Goal: Navigation & Orientation: Understand site structure

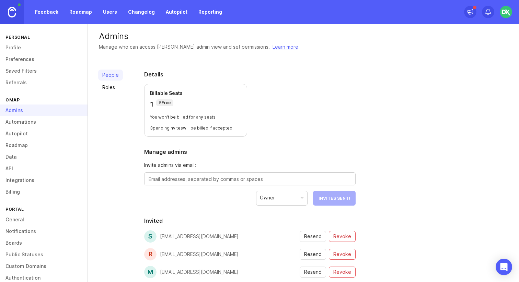
click at [505, 11] on img at bounding box center [506, 12] width 12 height 12
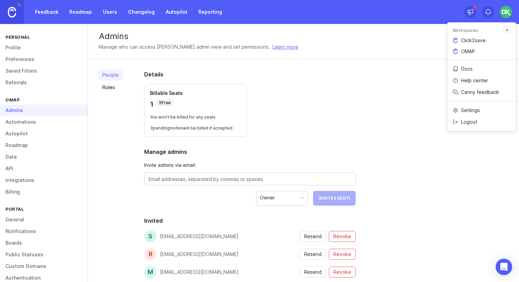
click at [475, 39] on p "Click2save" at bounding box center [473, 40] width 25 height 7
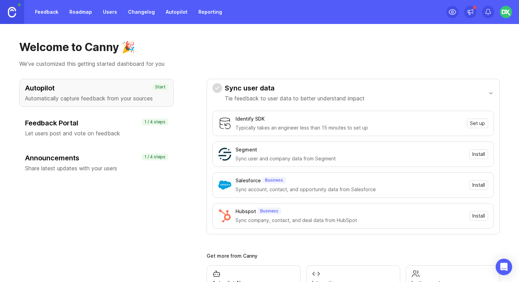
click at [137, 15] on link "Changelog" at bounding box center [141, 12] width 35 height 12
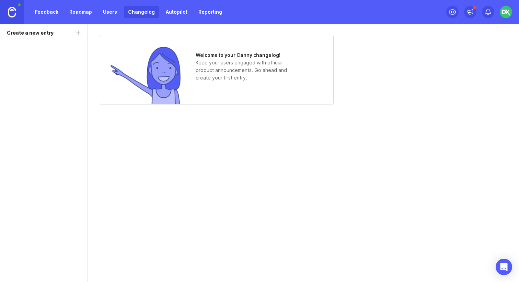
click at [505, 14] on img at bounding box center [506, 12] width 12 height 12
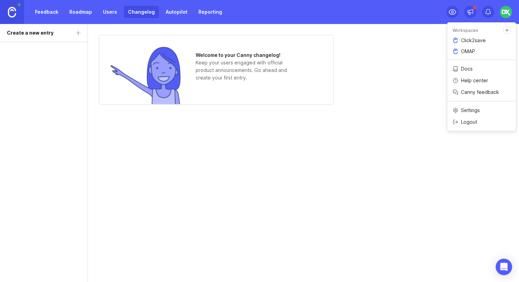
click at [468, 51] on p "OMAP" at bounding box center [468, 51] width 14 height 7
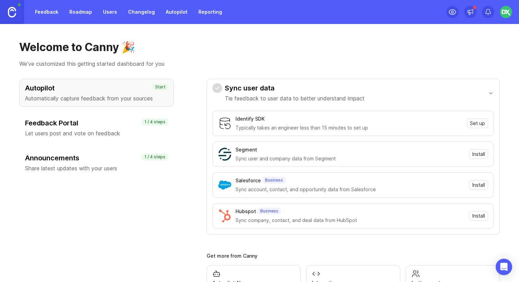
click at [503, 11] on img at bounding box center [506, 12] width 12 height 12
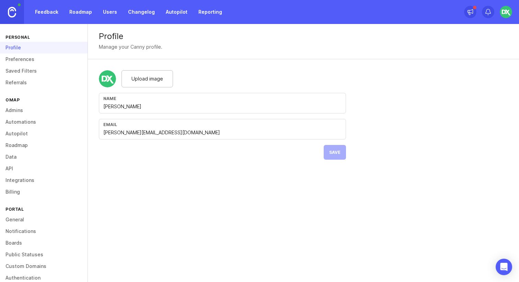
click at [24, 215] on link "General" at bounding box center [43, 220] width 87 height 12
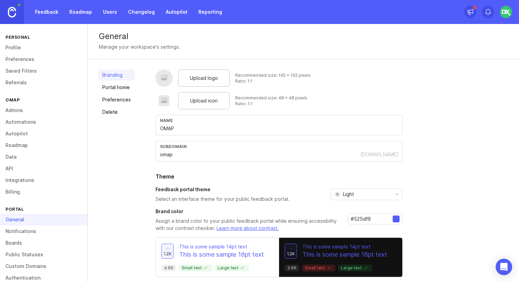
click at [112, 91] on link "Portal home" at bounding box center [116, 87] width 37 height 11
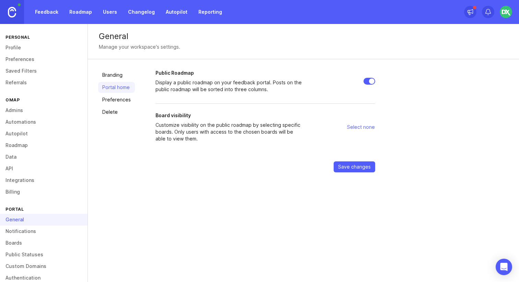
click at [117, 100] on link "Preferences" at bounding box center [116, 99] width 37 height 11
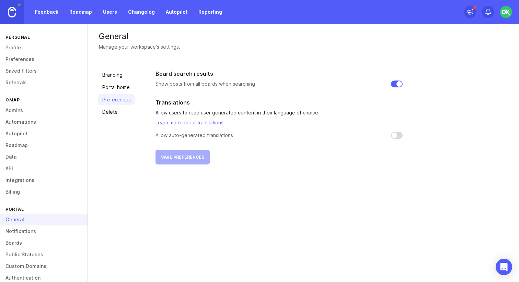
click at [115, 74] on link "Branding" at bounding box center [116, 75] width 37 height 11
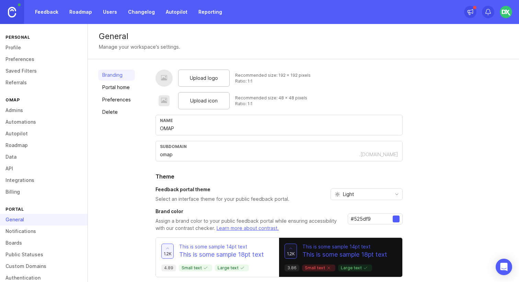
click at [505, 10] on img at bounding box center [506, 12] width 12 height 12
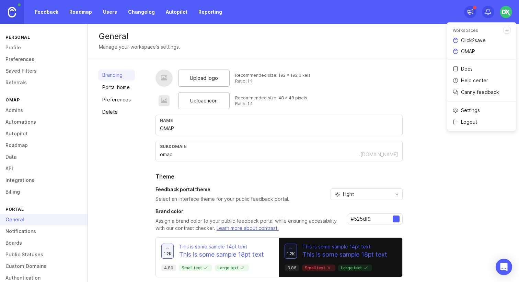
click at [465, 70] on p "Docs" at bounding box center [467, 69] width 12 height 7
